Goal: Task Accomplishment & Management: Use online tool/utility

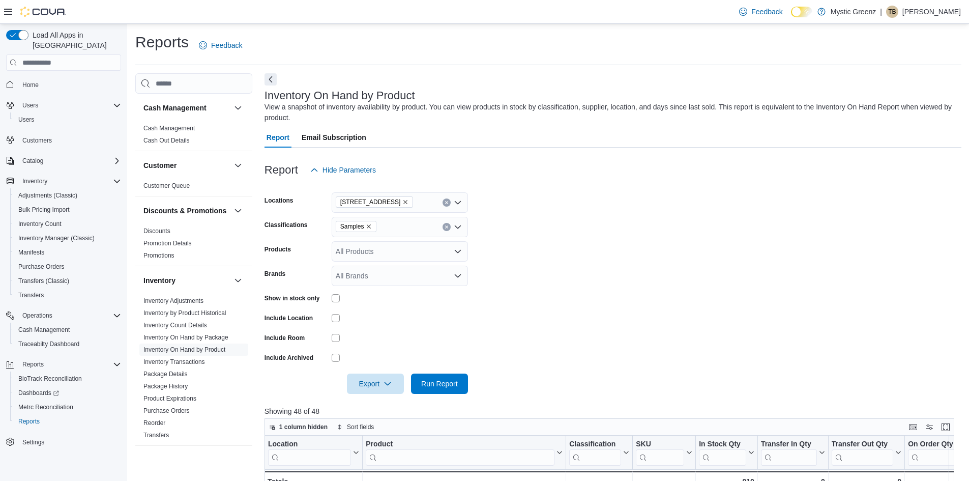
scroll to position [330, 0]
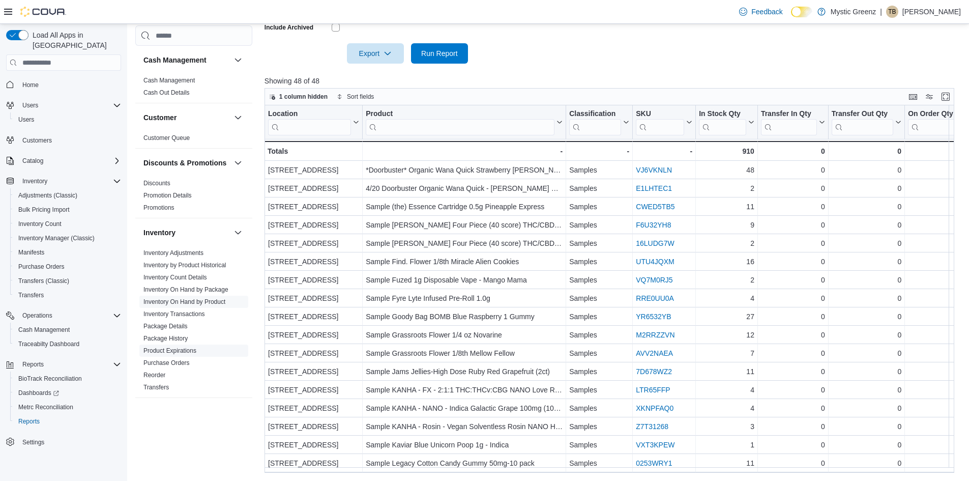
click at [189, 354] on link "Product Expirations" at bounding box center [169, 350] width 53 height 7
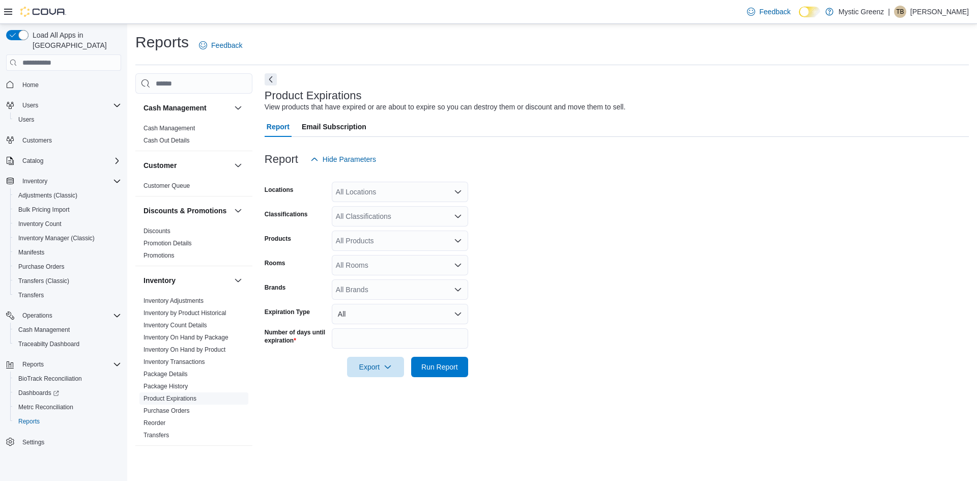
click at [195, 402] on link "Product Expirations" at bounding box center [169, 398] width 53 height 7
click at [375, 341] on input "**" at bounding box center [400, 338] width 136 height 20
type input "*"
click at [457, 359] on span "Run Report" at bounding box center [439, 366] width 45 height 20
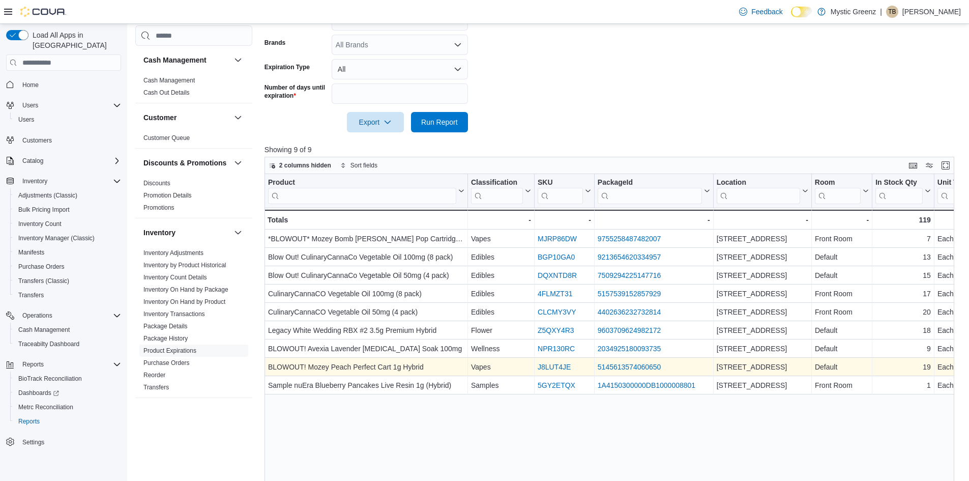
scroll to position [313, 0]
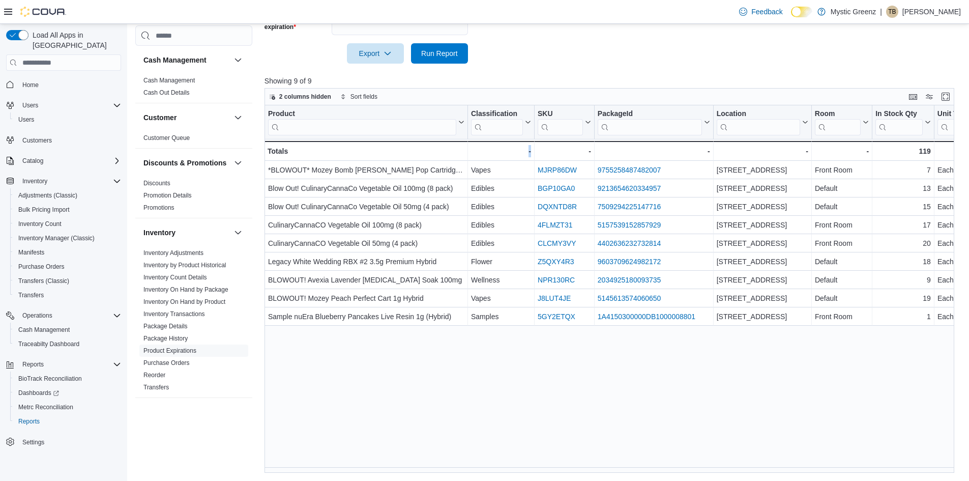
drag, startPoint x: 478, startPoint y: 467, endPoint x: 567, endPoint y: 472, distance: 89.2
click at [567, 472] on div "Product Click to view column header actions Classification Click to view column…" at bounding box center [613, 288] width 697 height 367
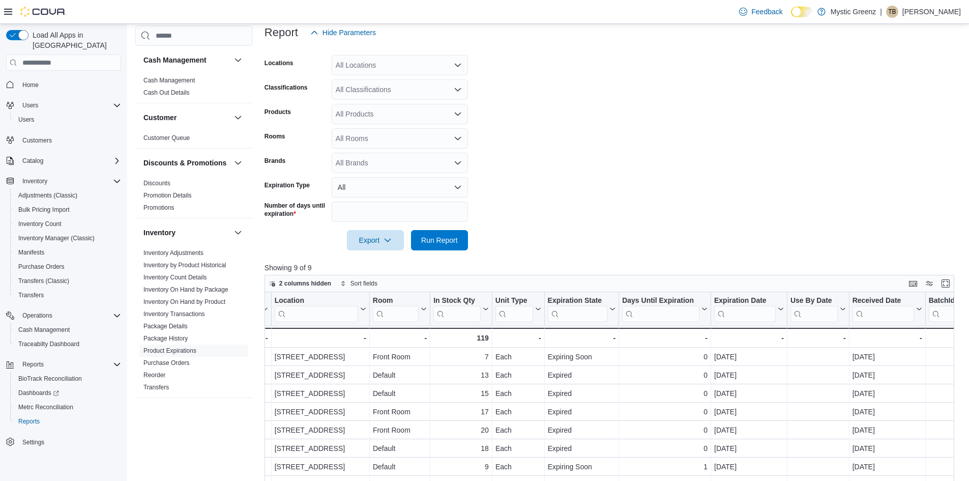
scroll to position [110, 0]
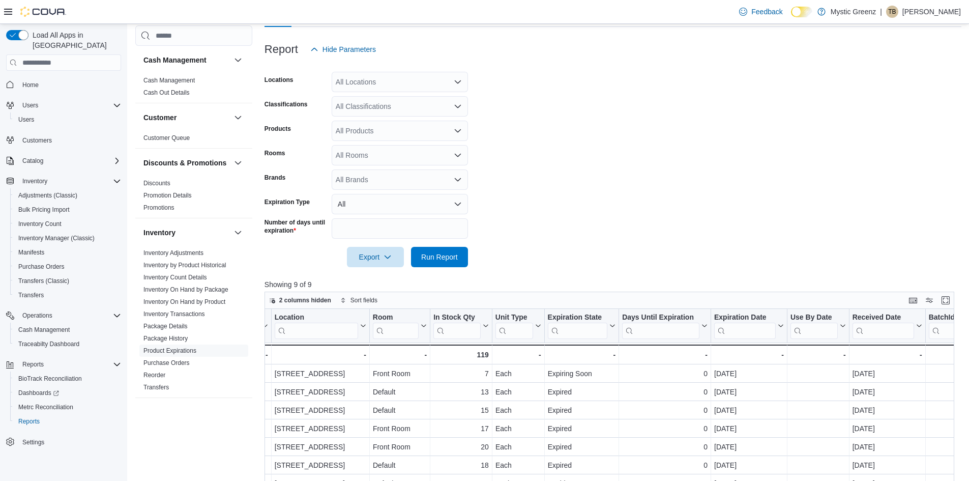
click at [457, 75] on div "All Locations" at bounding box center [400, 82] width 136 height 20
click at [436, 141] on div "[STREET_ADDRESS]" at bounding box center [400, 143] width 124 height 10
click at [595, 228] on form "Locations [STREET_ADDRESS] Classifications All Classifications Products All Pro…" at bounding box center [613, 164] width 697 height 208
click at [441, 258] on span "Run Report" at bounding box center [439, 256] width 37 height 10
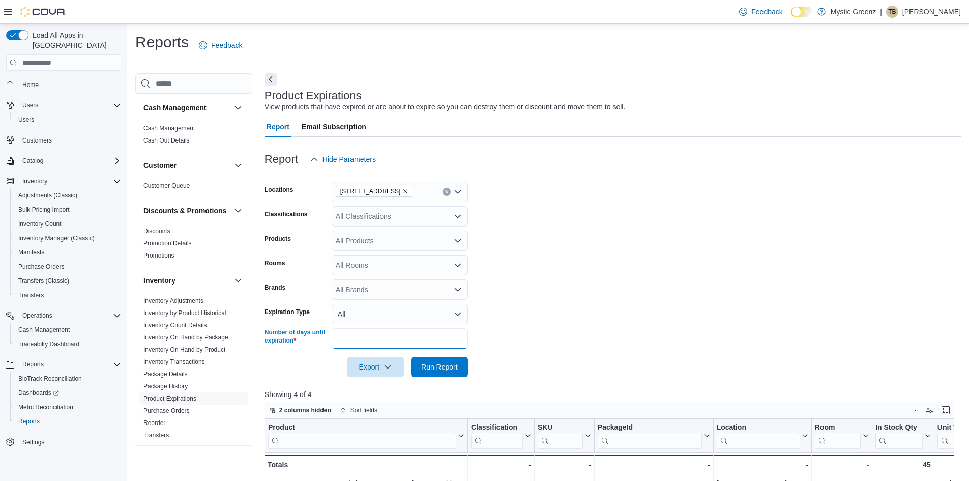
click at [352, 343] on input "*" at bounding box center [400, 338] width 136 height 20
type input "**"
click at [452, 360] on span "Run Report" at bounding box center [439, 366] width 45 height 20
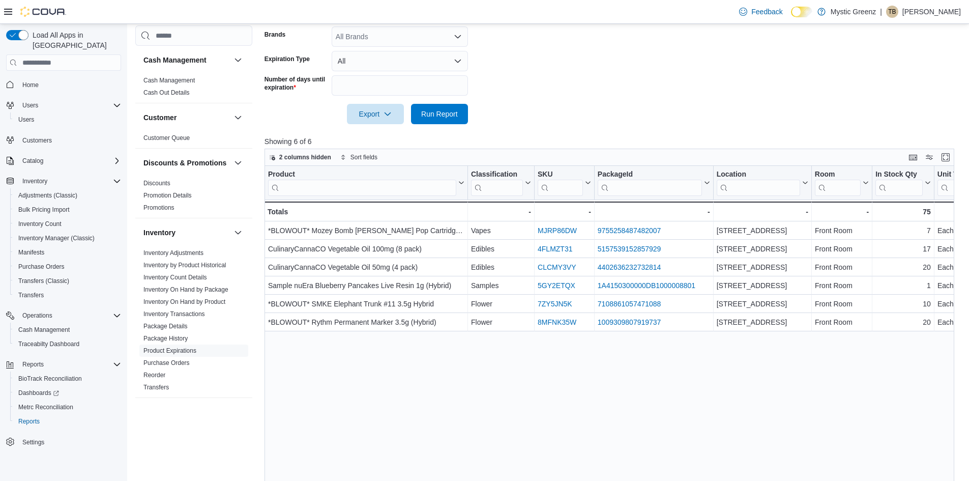
scroll to position [254, 0]
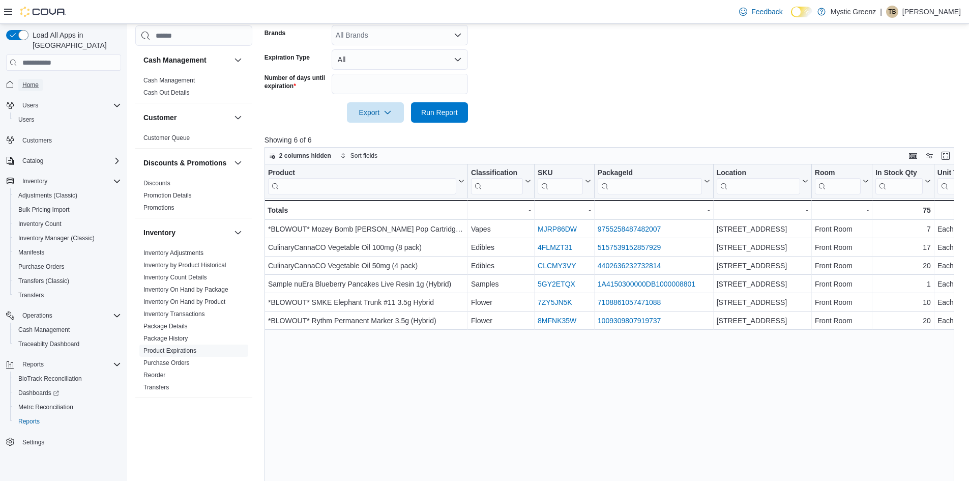
click at [20, 79] on link "Home" at bounding box center [30, 85] width 24 height 12
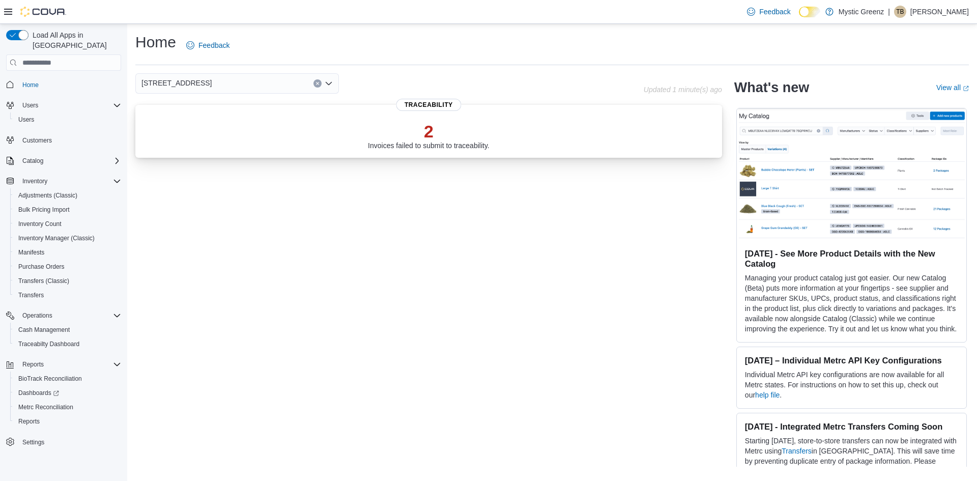
click at [423, 130] on p "2" at bounding box center [429, 131] width 122 height 20
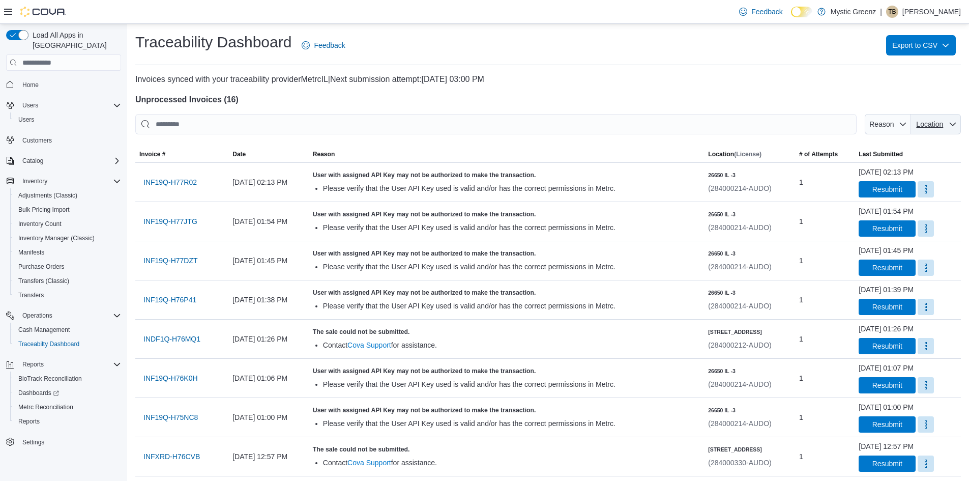
click at [957, 121] on icon "button" at bounding box center [953, 124] width 8 height 8
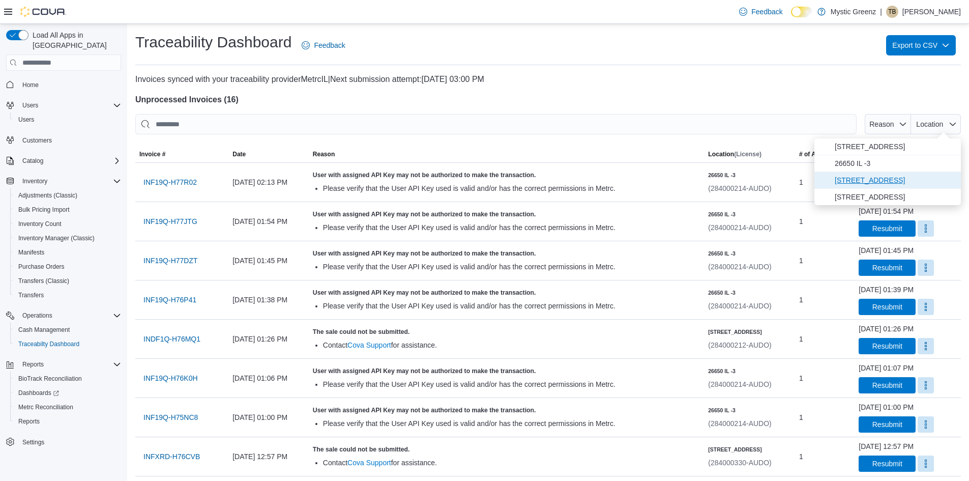
click at [904, 177] on span "[STREET_ADDRESS]" at bounding box center [895, 180] width 120 height 12
type input "**********"
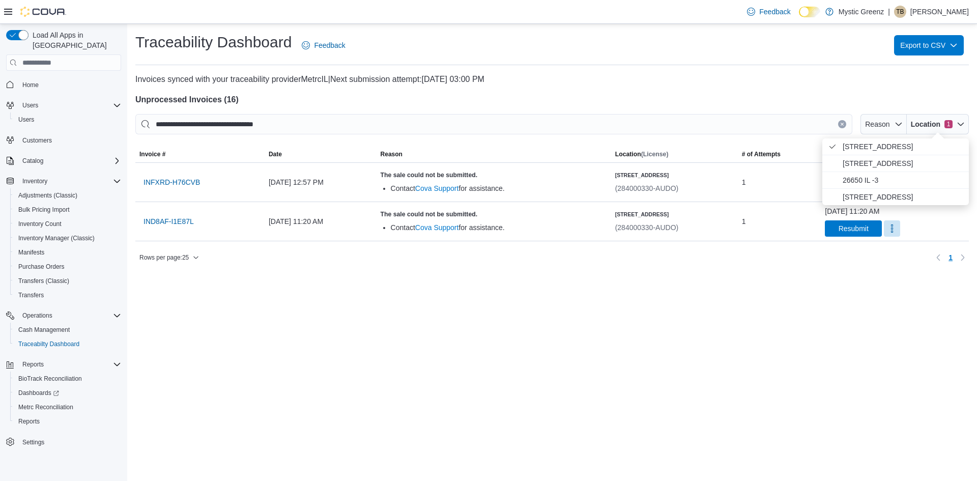
click at [700, 87] on div at bounding box center [551, 89] width 833 height 8
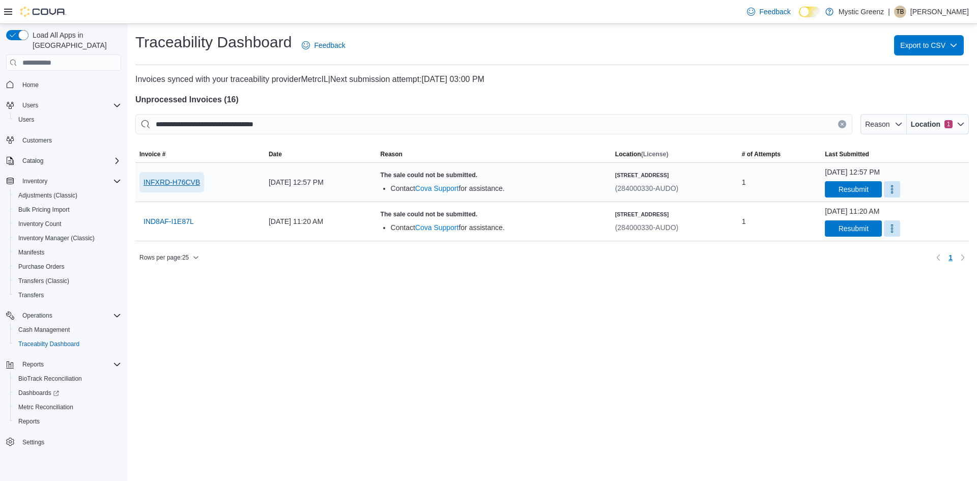
click at [171, 181] on span "INFXRD-H76CVB" at bounding box center [171, 182] width 56 height 10
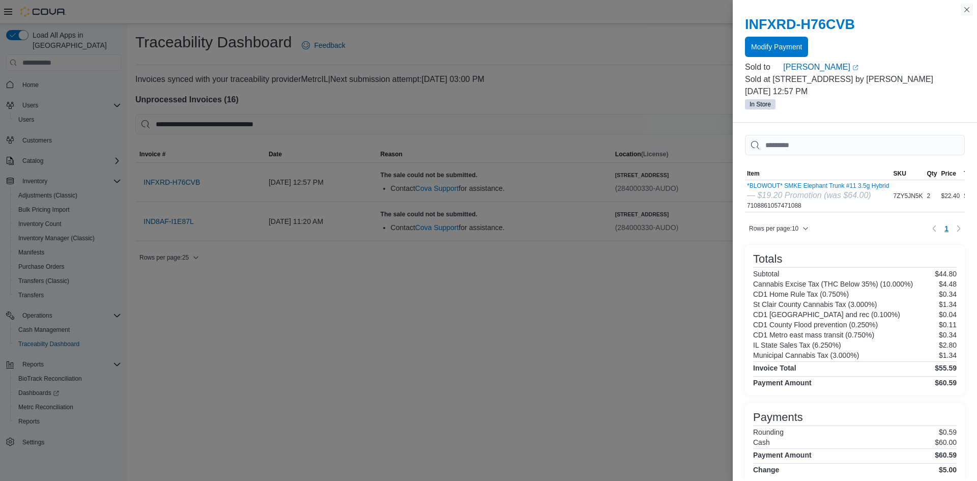
click at [971, 12] on button "Close this dialog" at bounding box center [967, 10] width 12 height 12
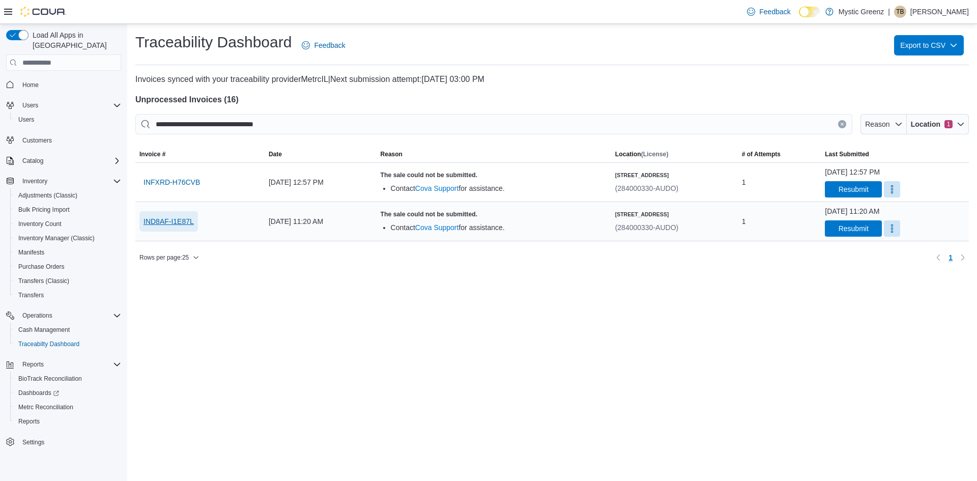
click at [174, 224] on span "IND8AF-I1E87L" at bounding box center [168, 221] width 50 height 10
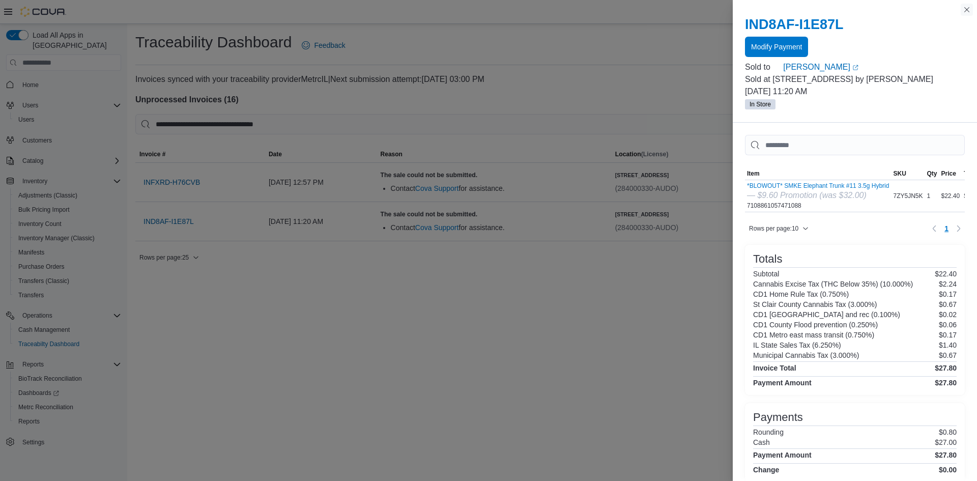
click at [970, 8] on button "Close this dialog" at bounding box center [967, 10] width 12 height 12
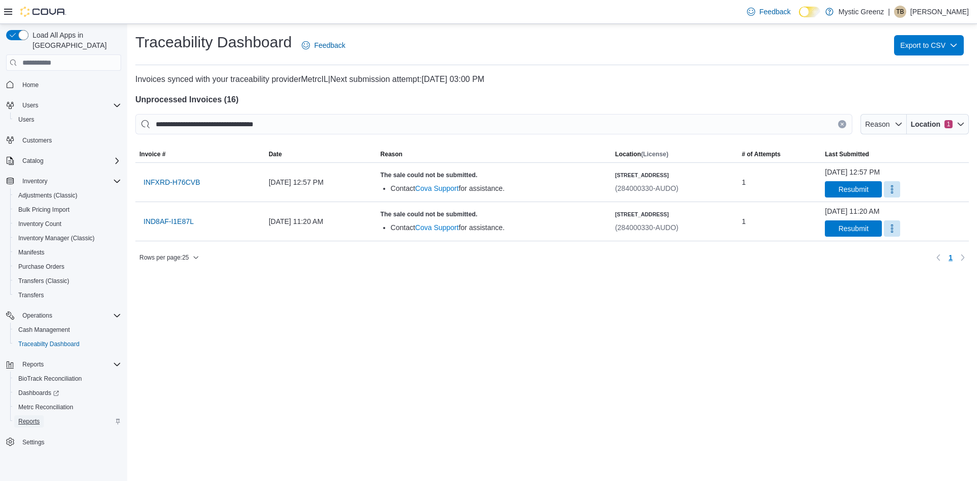
click at [30, 417] on span "Reports" at bounding box center [28, 421] width 21 height 8
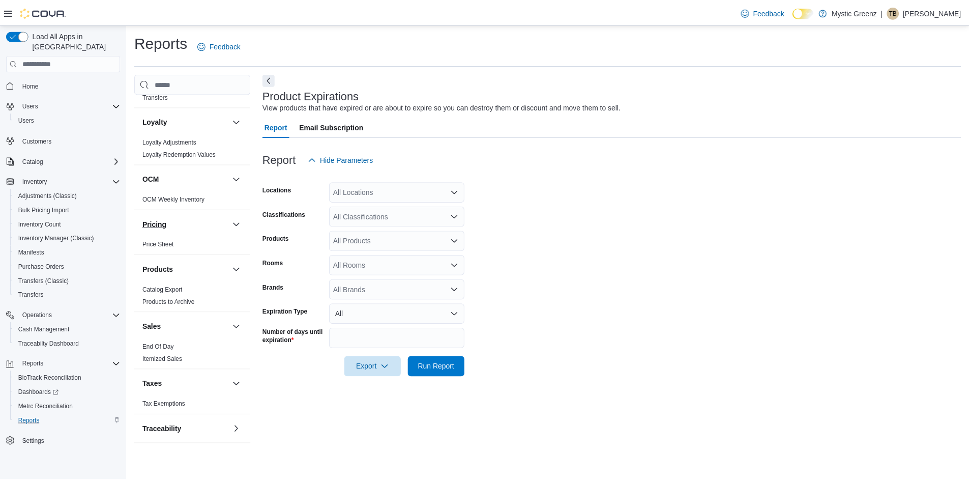
scroll to position [347, 0]
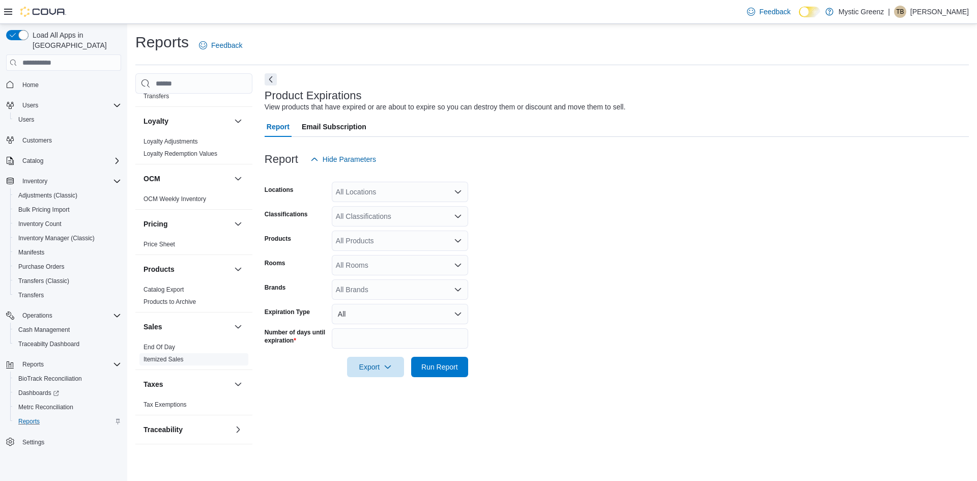
click at [183, 359] on link "Itemized Sales" at bounding box center [163, 359] width 40 height 7
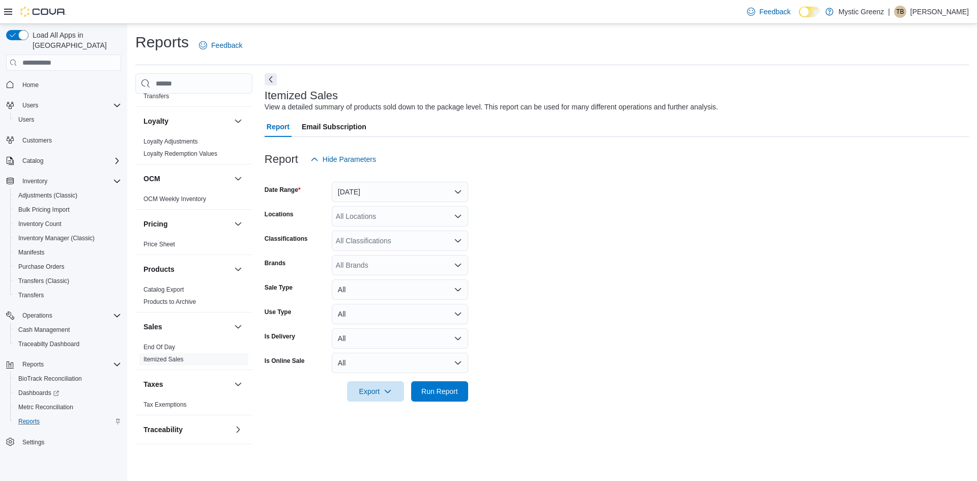
click at [422, 225] on div "All Locations" at bounding box center [400, 216] width 136 height 20
click at [415, 283] on button "[STREET_ADDRESS]" at bounding box center [400, 278] width 136 height 15
click at [637, 252] on form "Date Range Yesterday Locations 360 S Green Mount Rd. Classifications All Classi…" at bounding box center [617, 285] width 704 height 232
click at [431, 400] on span "Run Report" at bounding box center [439, 391] width 45 height 20
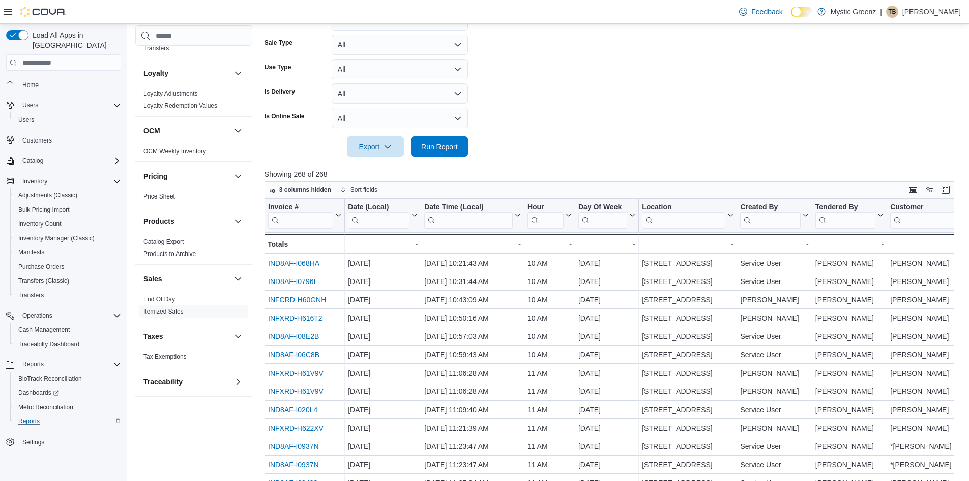
scroll to position [305, 0]
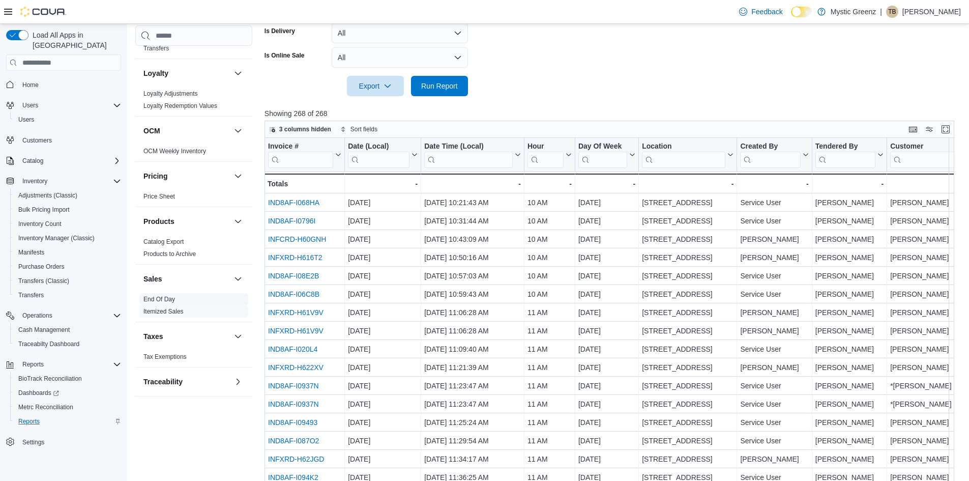
click at [169, 301] on link "End Of Day" at bounding box center [159, 299] width 32 height 7
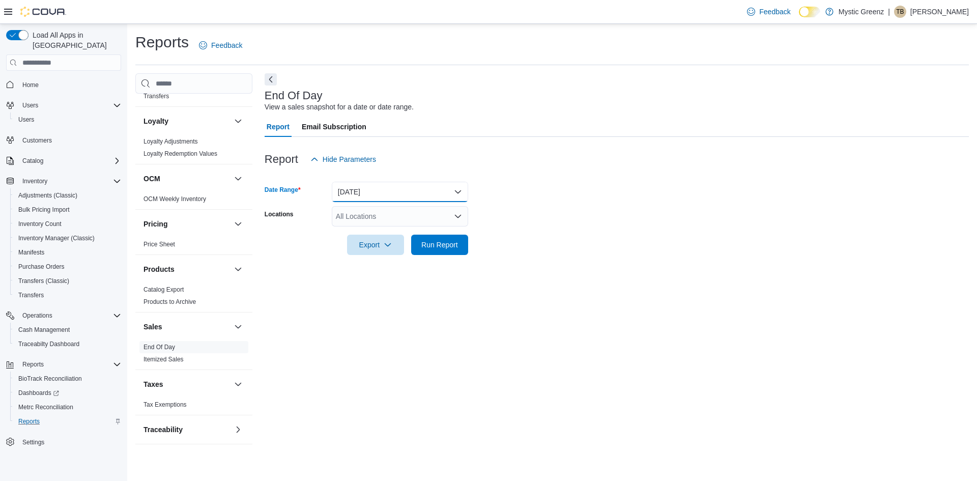
click at [450, 188] on button "Today" at bounding box center [400, 192] width 136 height 20
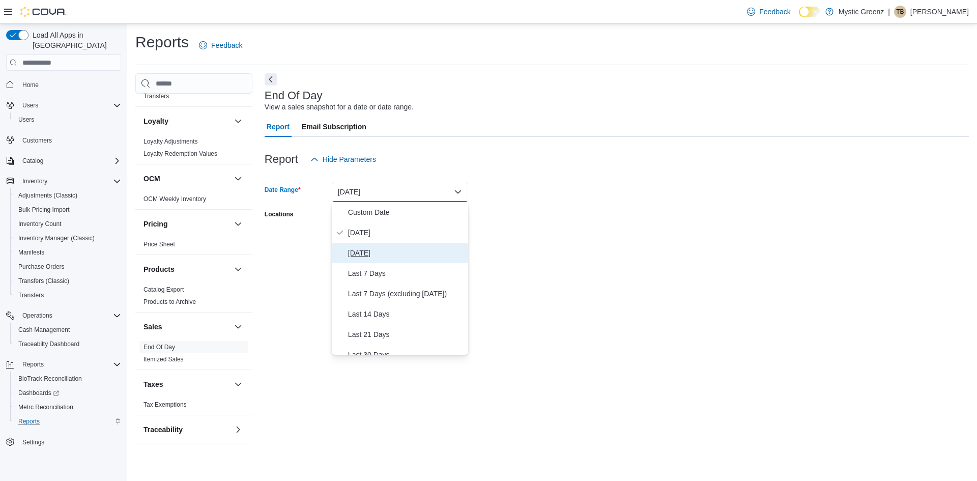
click at [364, 261] on button "Yesterday" at bounding box center [400, 253] width 136 height 20
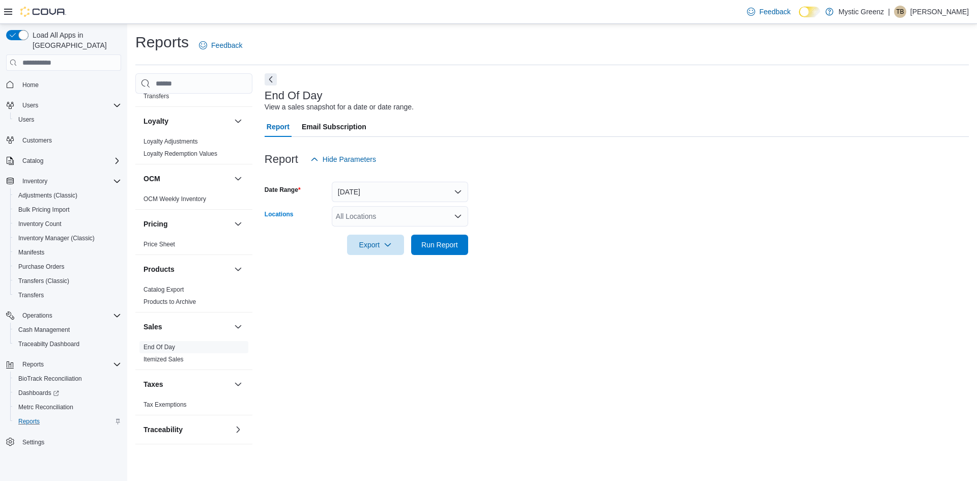
click at [430, 216] on div "All Locations" at bounding box center [400, 216] width 136 height 20
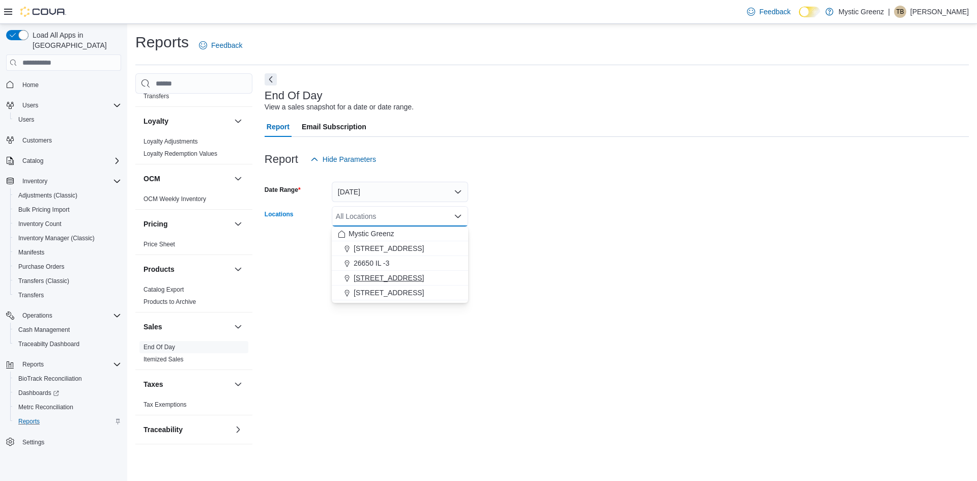
click at [424, 282] on span "[STREET_ADDRESS]" at bounding box center [389, 278] width 70 height 10
click at [510, 284] on div "End Of Day View a sales snapshot for a date or date range. Report Email Subscri…" at bounding box center [617, 263] width 704 height 381
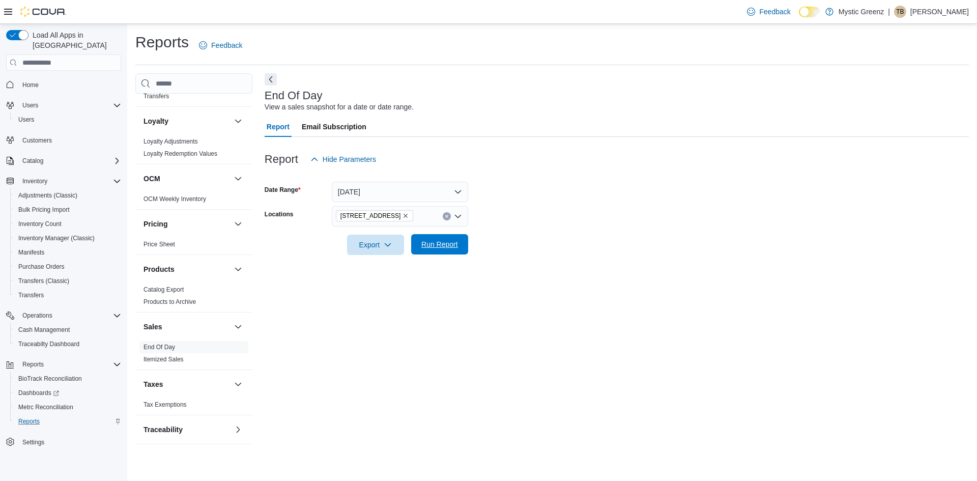
click at [440, 244] on span "Run Report" at bounding box center [439, 244] width 37 height 10
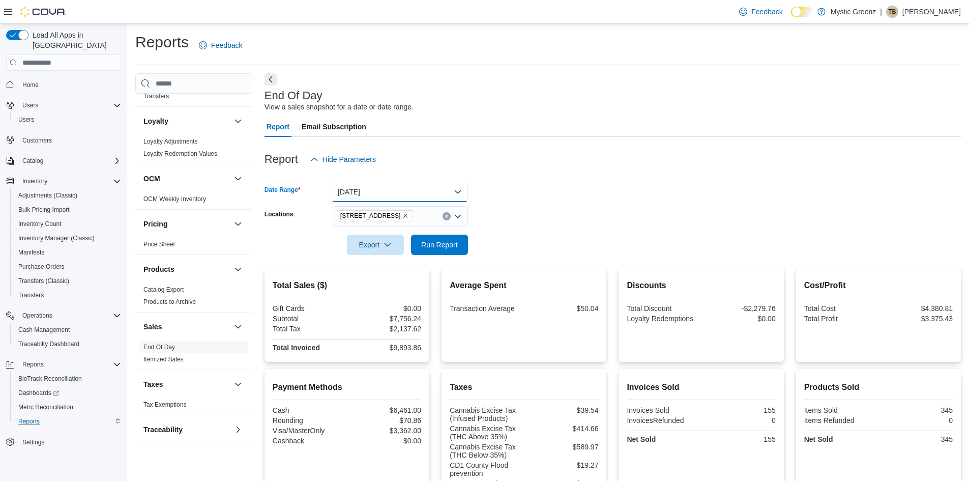
click at [464, 188] on button "Yesterday" at bounding box center [400, 192] width 136 height 20
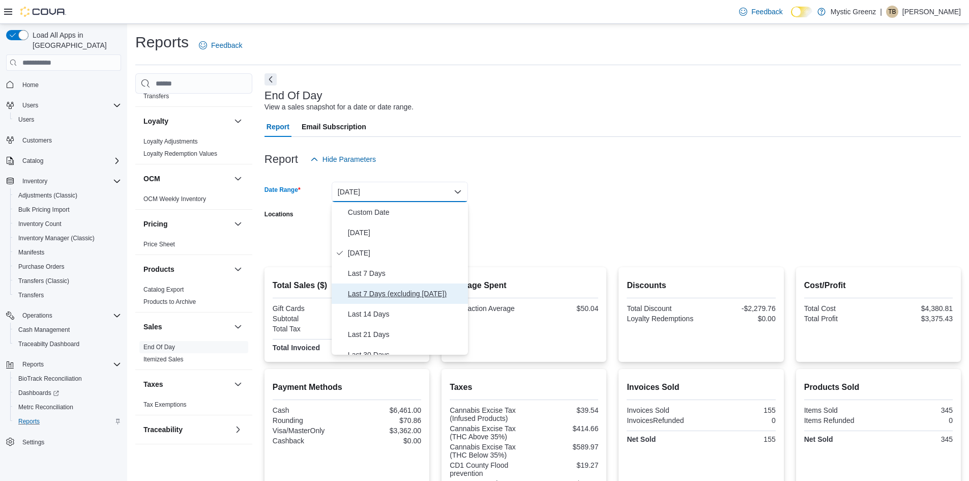
click at [401, 297] on span "Last 7 Days (excluding today)" at bounding box center [406, 293] width 116 height 12
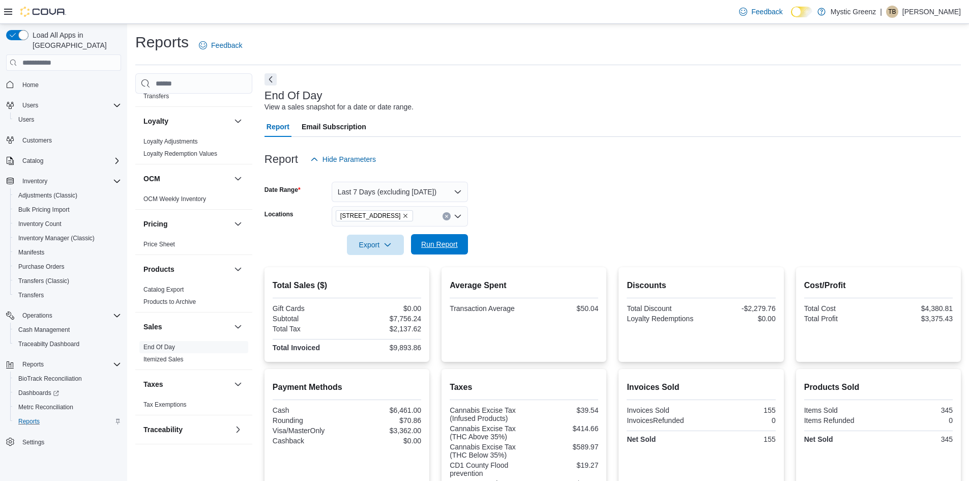
click at [458, 244] on span "Run Report" at bounding box center [439, 244] width 45 height 20
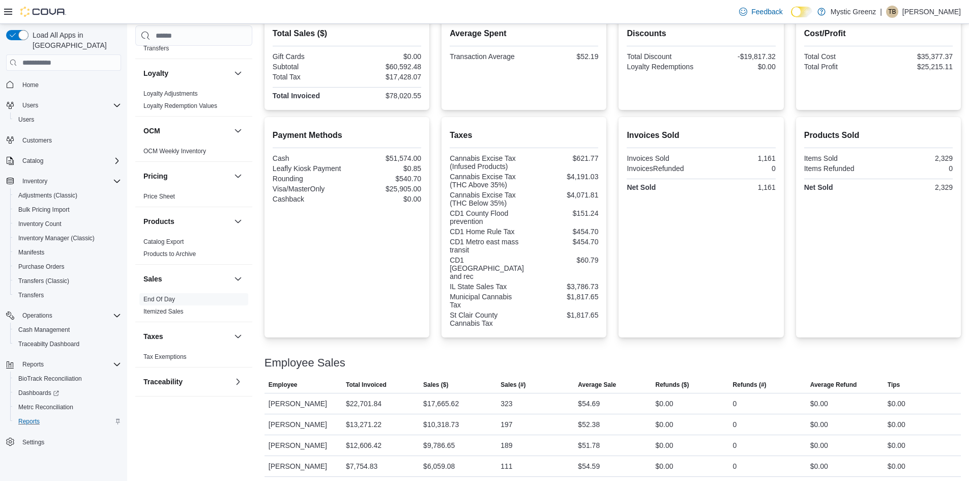
scroll to position [394, 0]
